Goal: Task Accomplishment & Management: Manage account settings

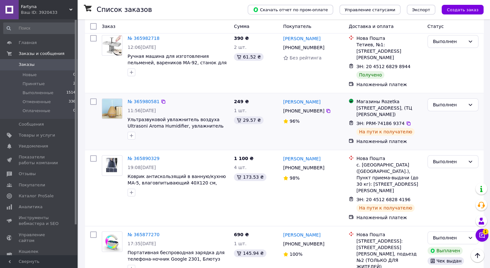
scroll to position [290, 0]
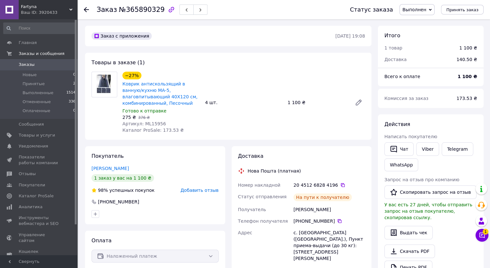
click at [155, 126] on span "Артикул: ML15956" at bounding box center [143, 123] width 43 height 5
copy span "ML15956"
